Goal: Obtain resource: Obtain resource

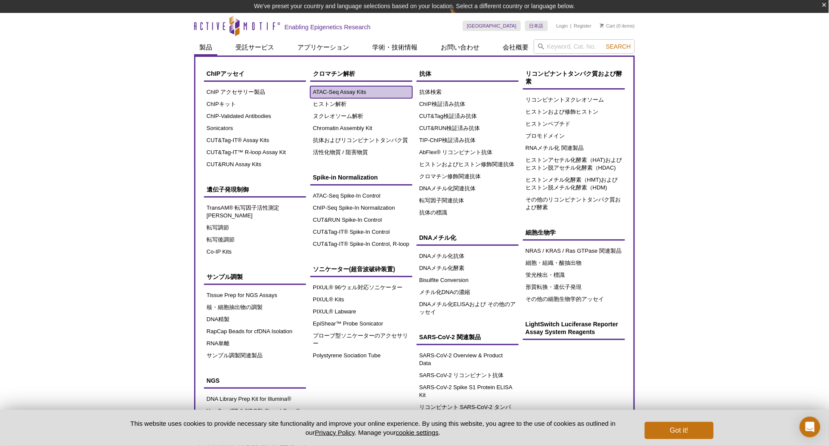
click at [333, 87] on link "ATAC-Seq Assay Kits" at bounding box center [361, 92] width 102 height 12
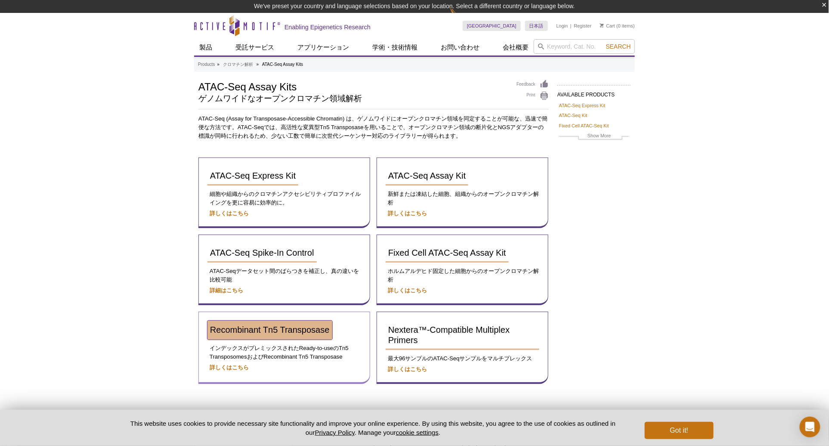
click at [257, 326] on span "Recombinant Tn5 Transposase" at bounding box center [270, 329] width 120 height 9
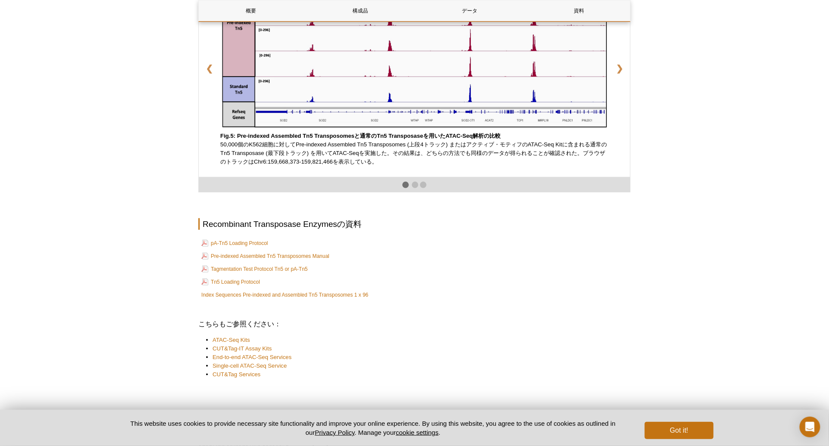
scroll to position [1440, 0]
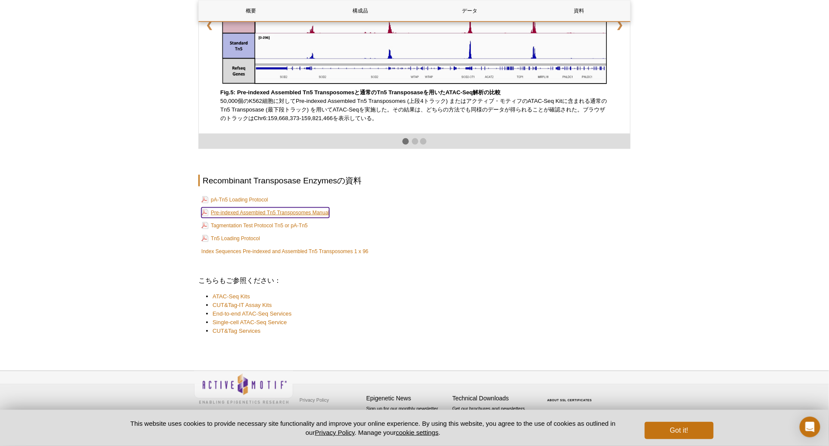
click at [277, 214] on link "Pre-indexed Assembled Tn5 Transposomes Manual" at bounding box center [265, 212] width 128 height 10
